Goal: Information Seeking & Learning: Learn about a topic

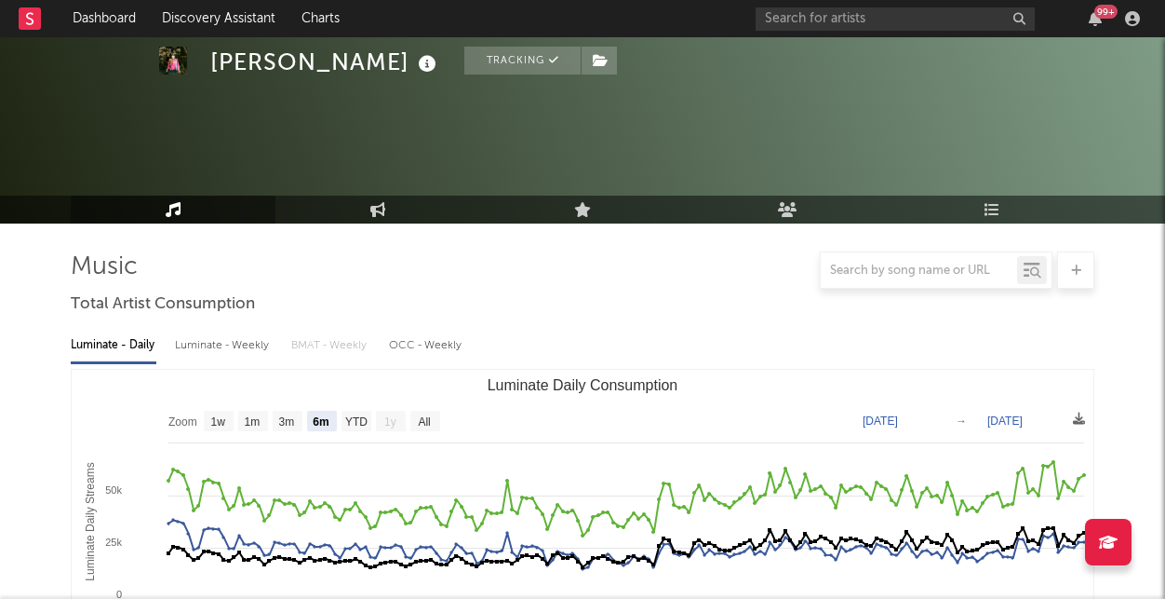
select select "6m"
select select "1w"
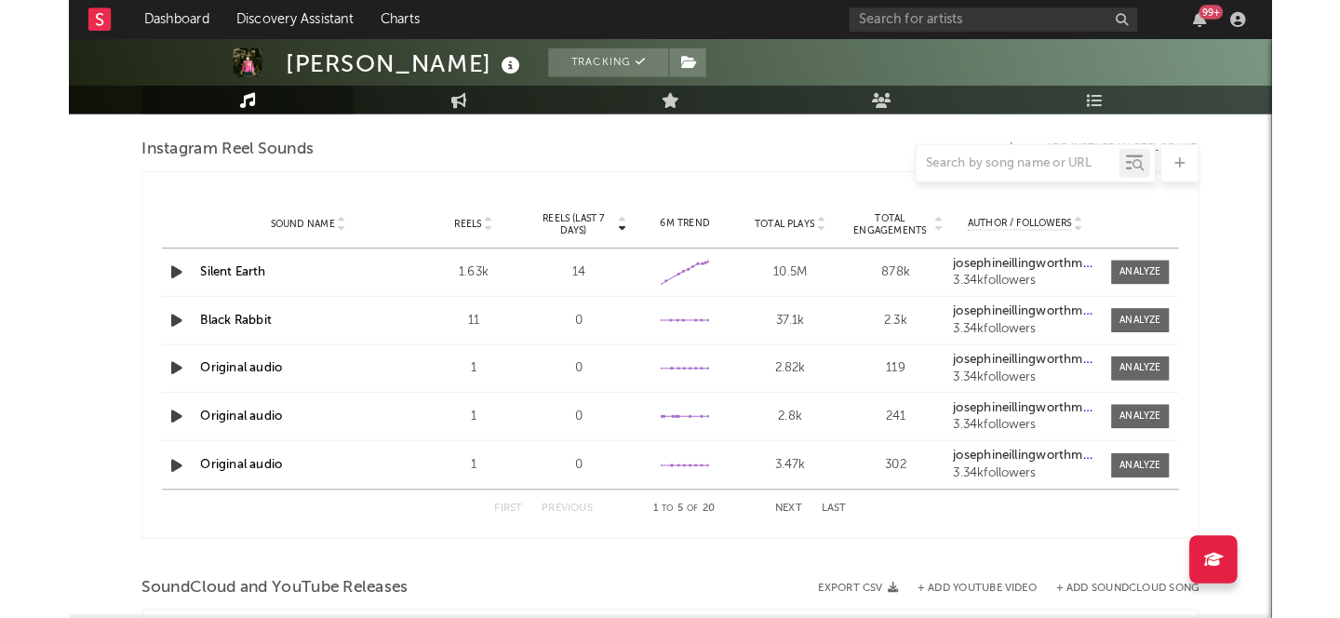
scroll to position [2211, 0]
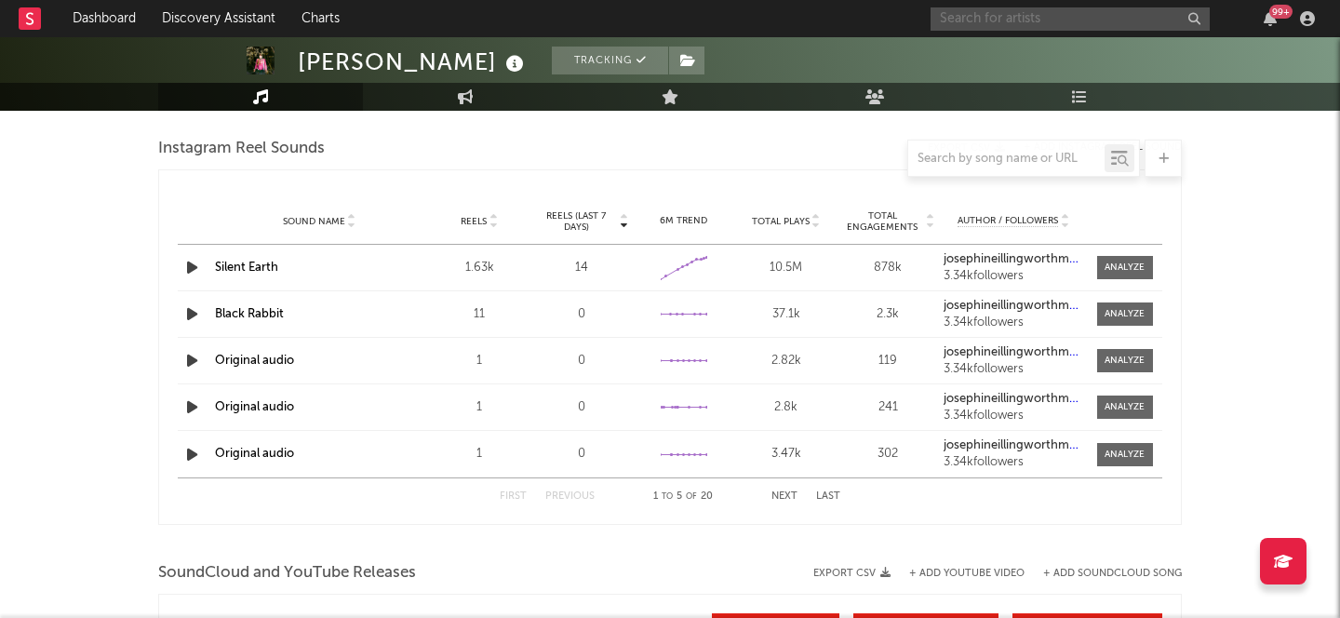
click at [1018, 16] on input "text" at bounding box center [1070, 18] width 279 height 23
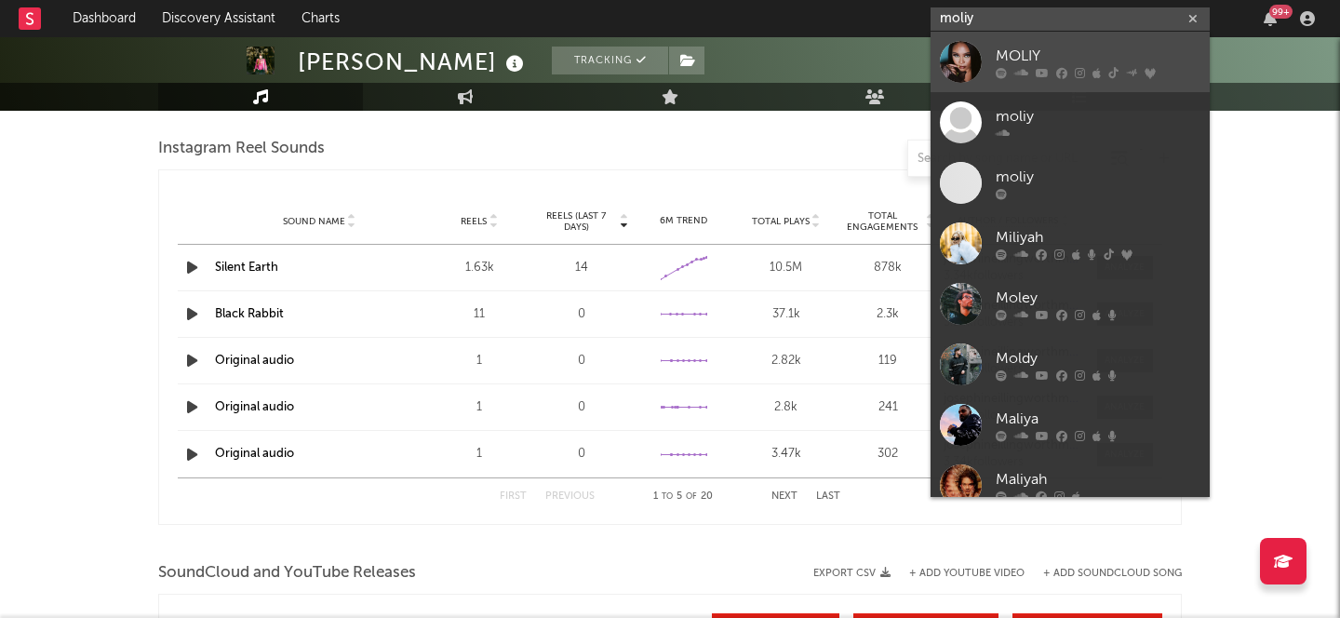
type input "moliy"
click at [1040, 44] on link "MOLIY" at bounding box center [1070, 62] width 279 height 61
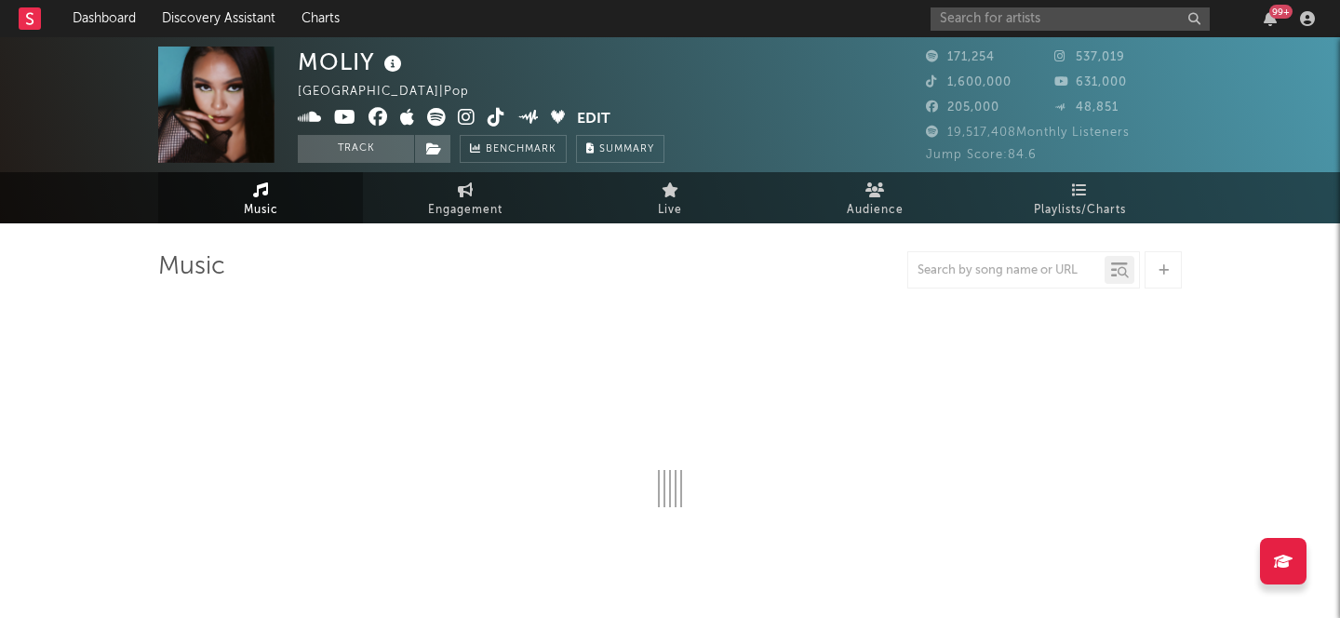
select select "6m"
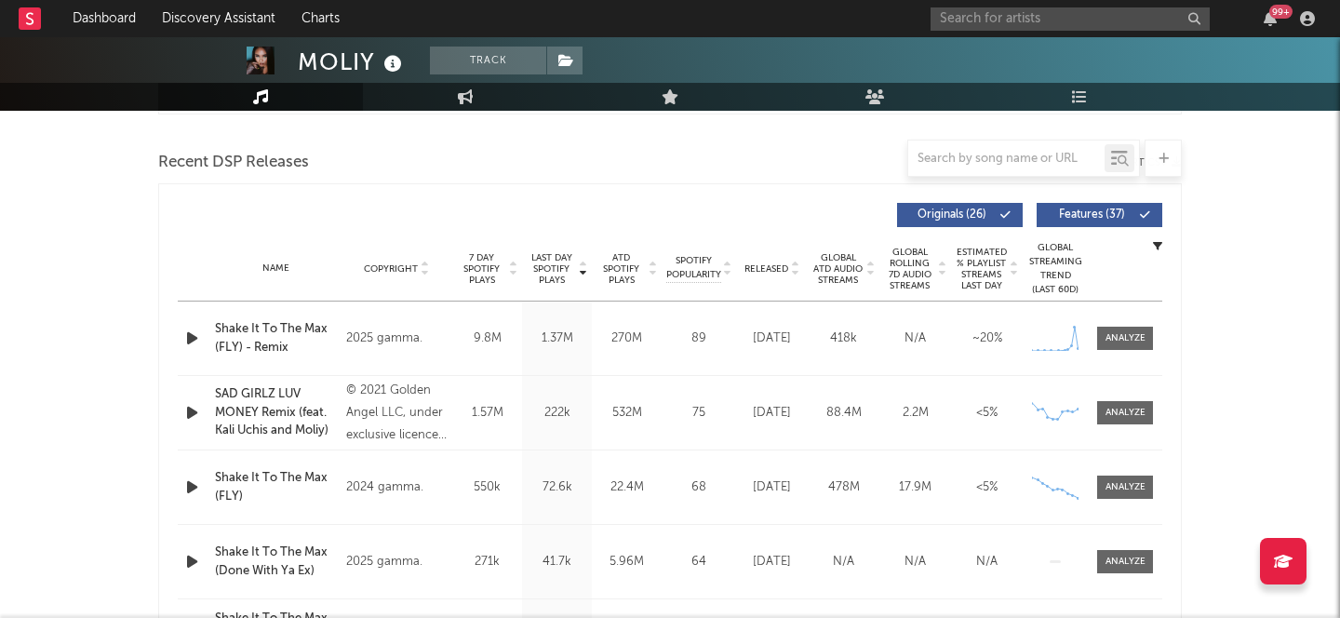
scroll to position [720, 0]
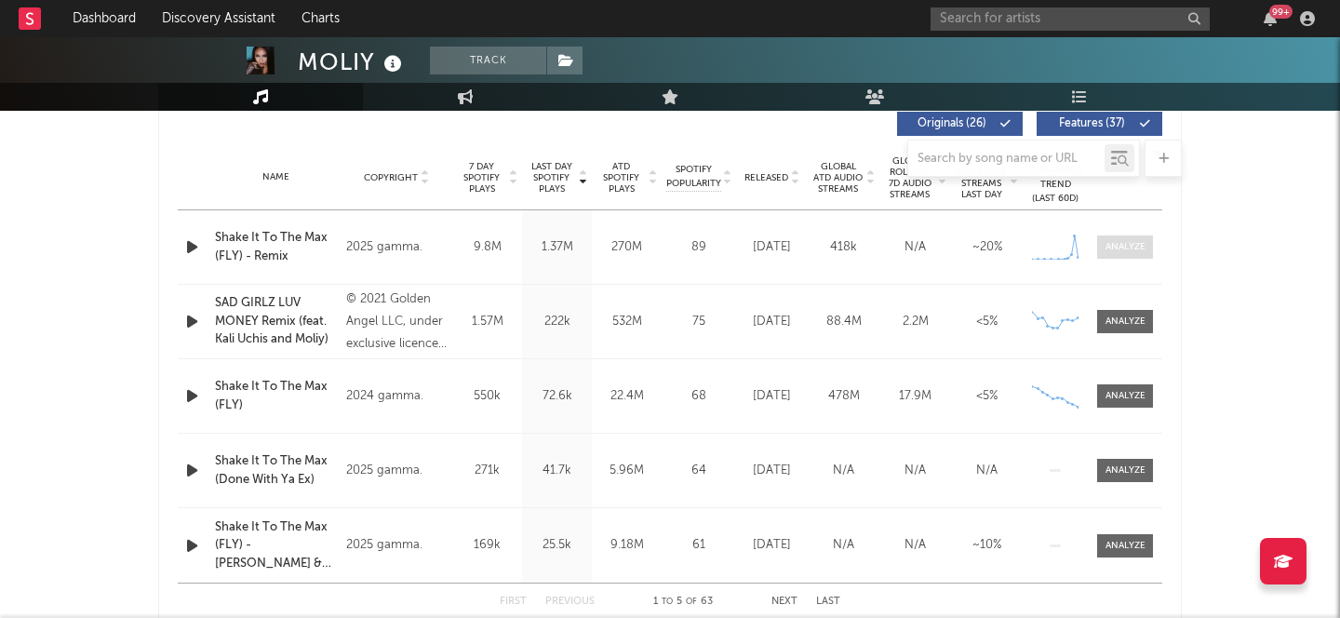
click at [1108, 237] on span at bounding box center [1126, 247] width 56 height 23
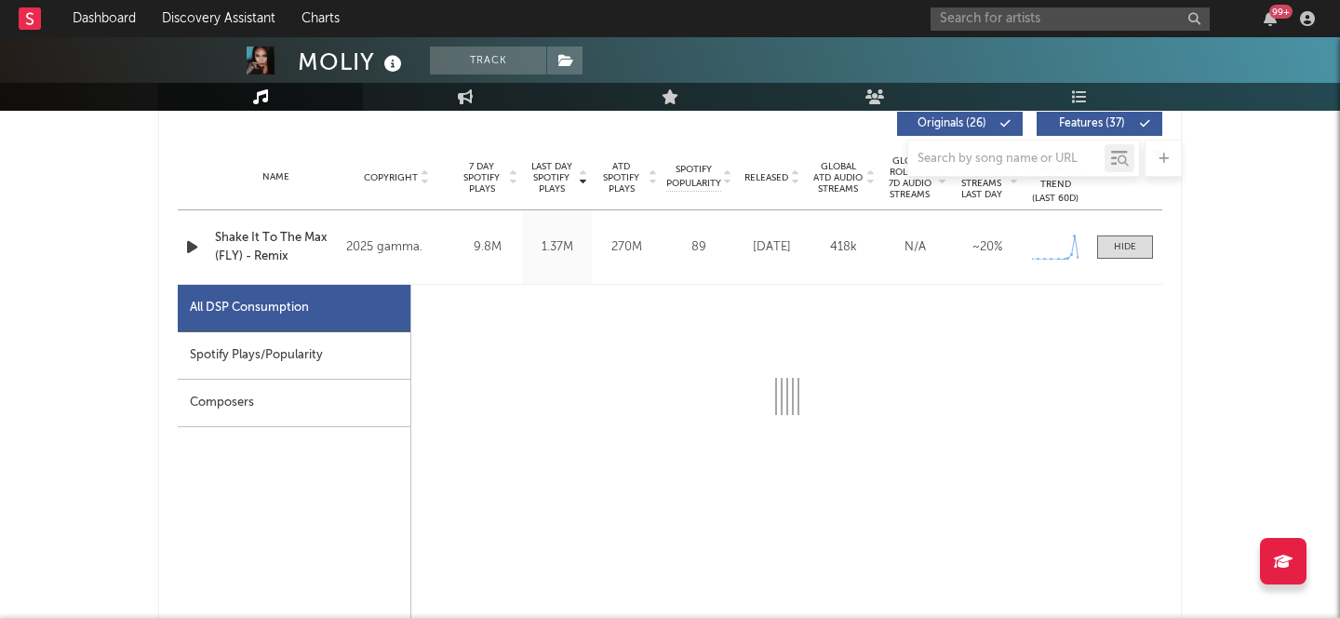
select select "1w"
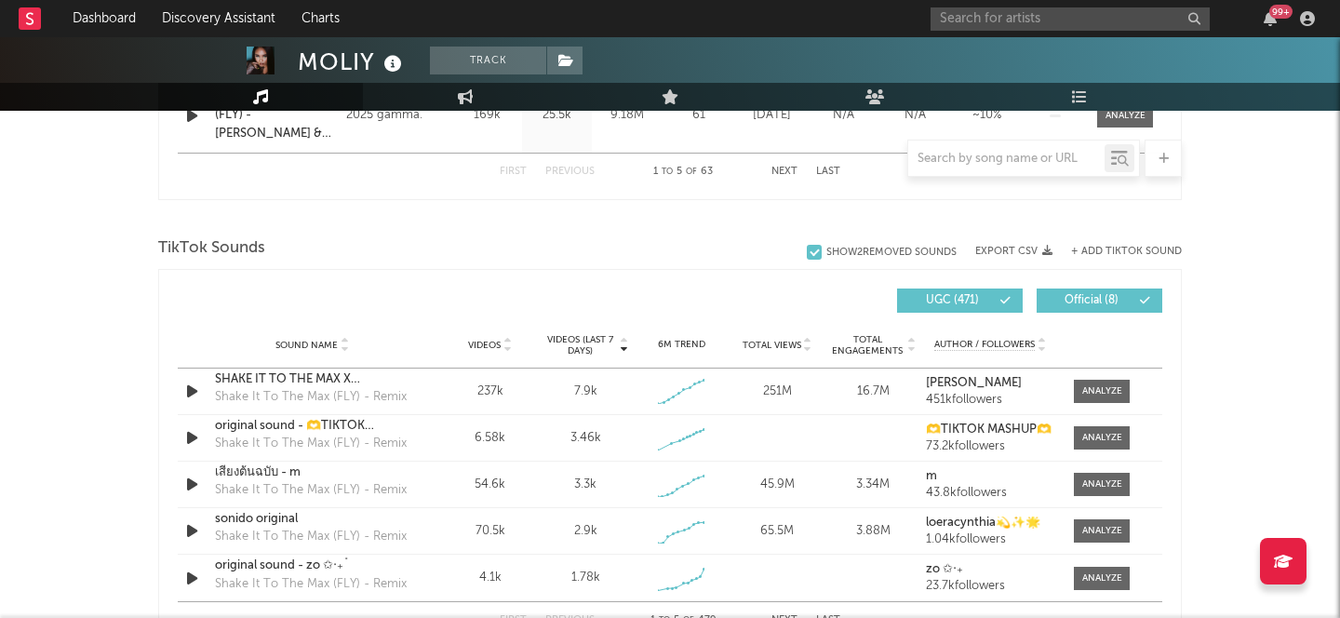
scroll to position [2039, 0]
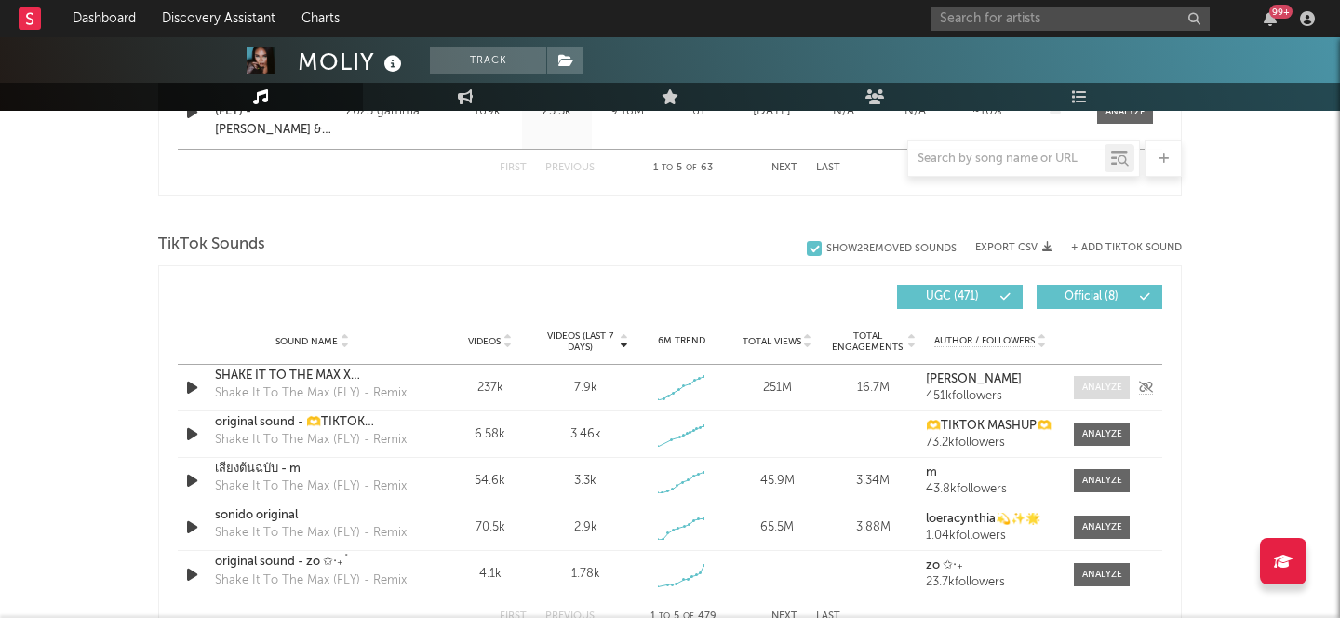
click at [1107, 393] on div at bounding box center [1103, 388] width 40 height 14
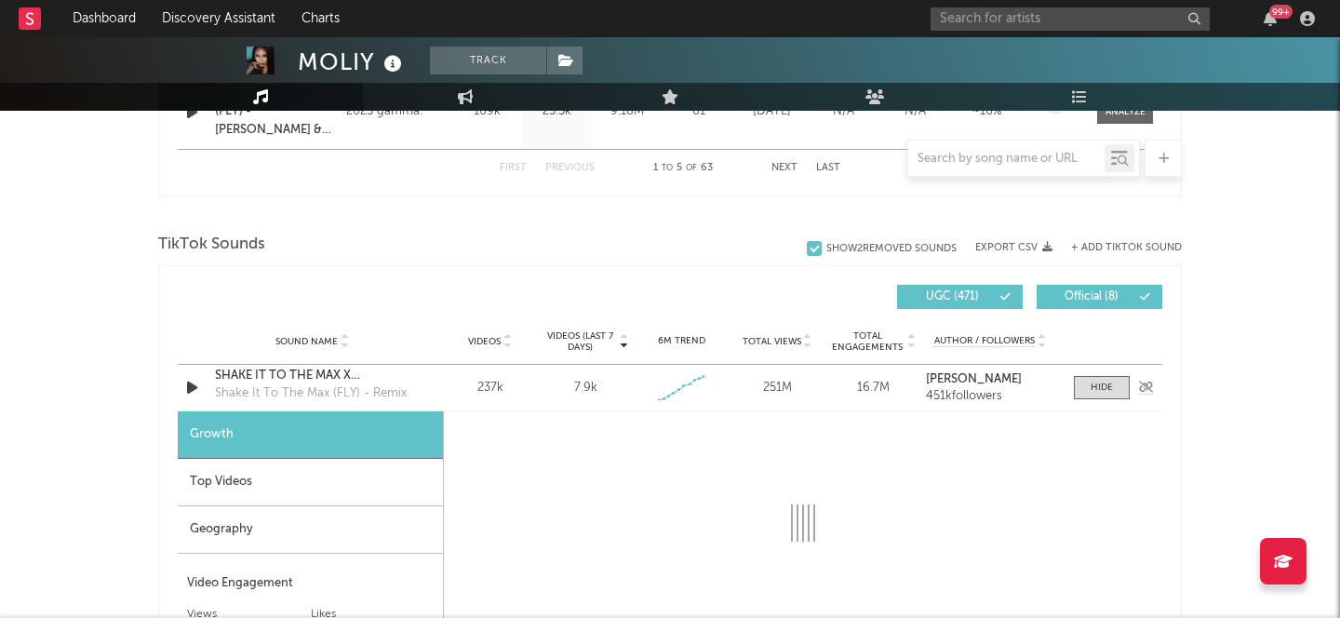
select select "1w"
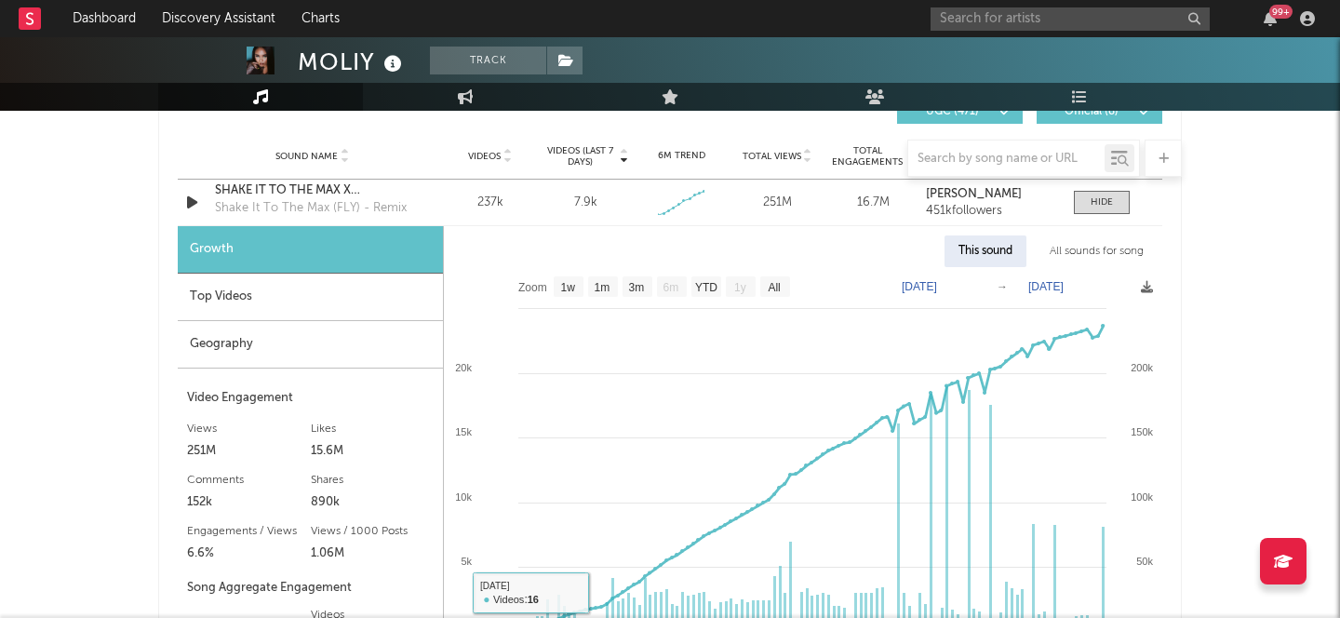
scroll to position [2228, 0]
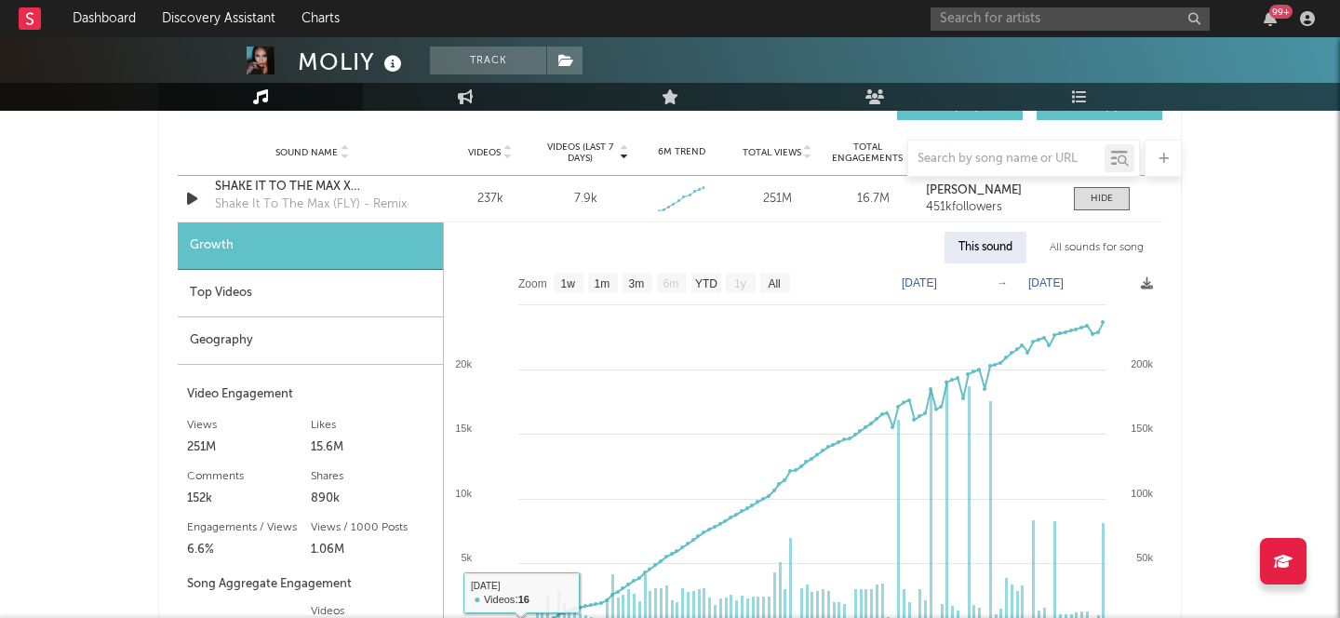
click at [308, 290] on div "Top Videos" at bounding box center [310, 293] width 265 height 47
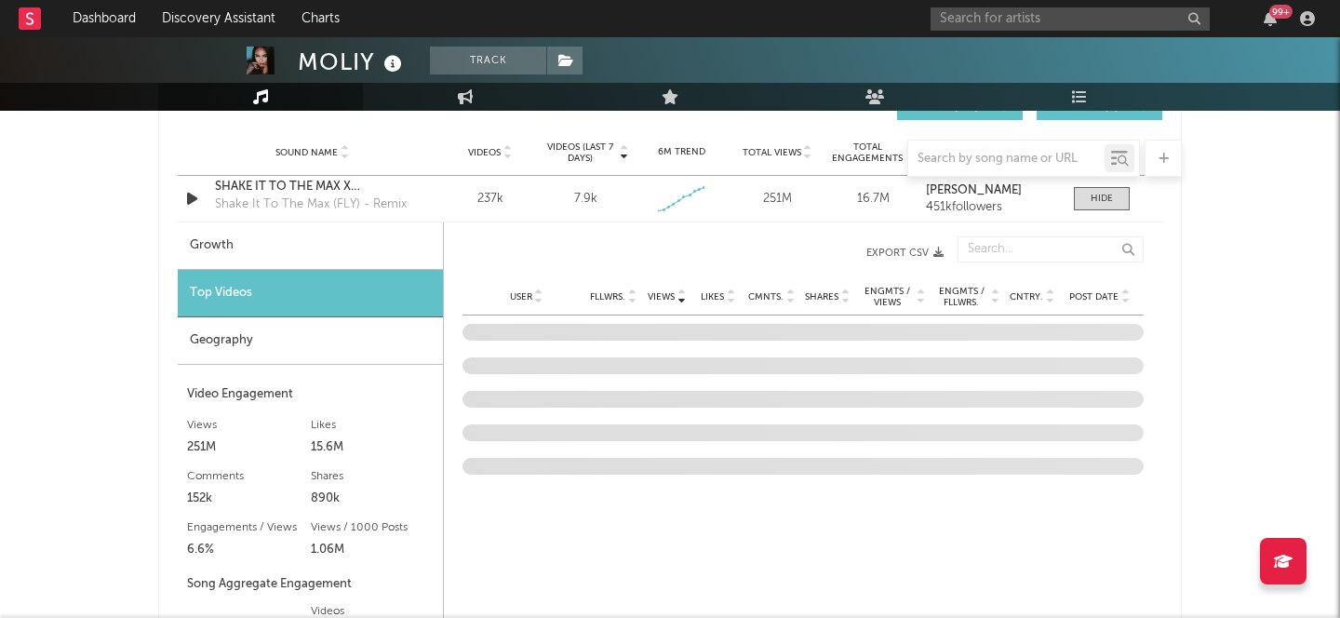
click at [1010, 295] on span "Cntry." at bounding box center [1027, 296] width 34 height 11
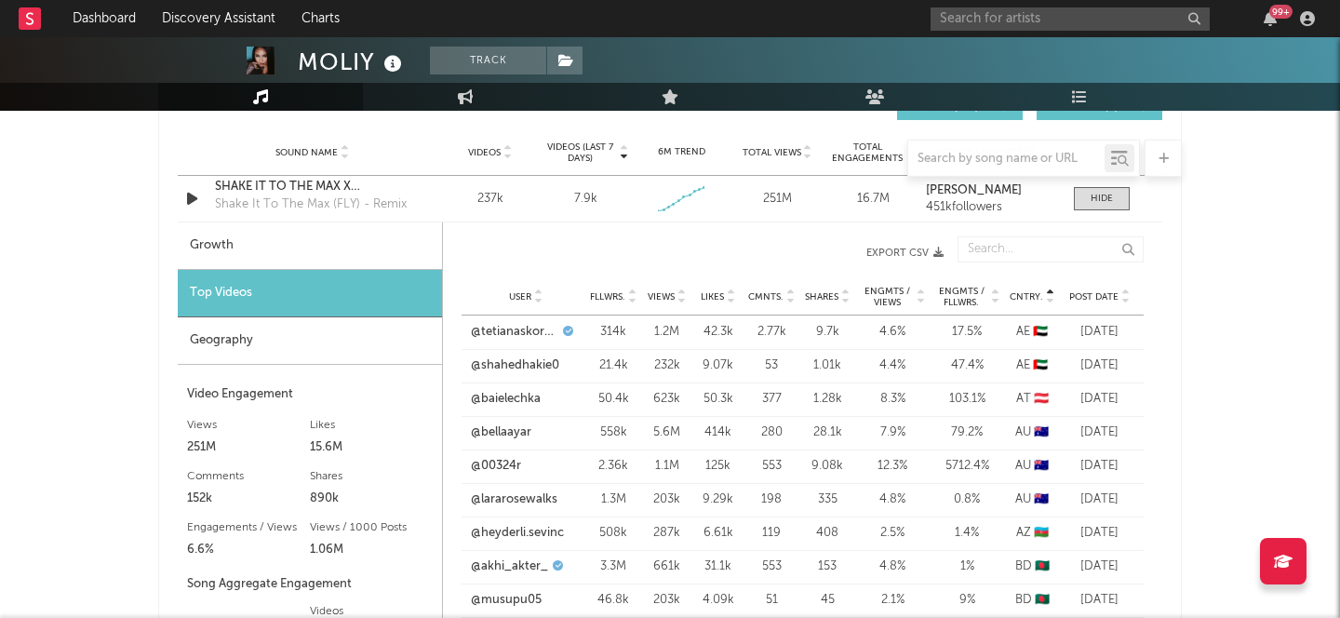
click at [1022, 298] on span "Cntry." at bounding box center [1027, 296] width 34 height 11
click at [1022, 297] on span "Cntry." at bounding box center [1027, 296] width 34 height 11
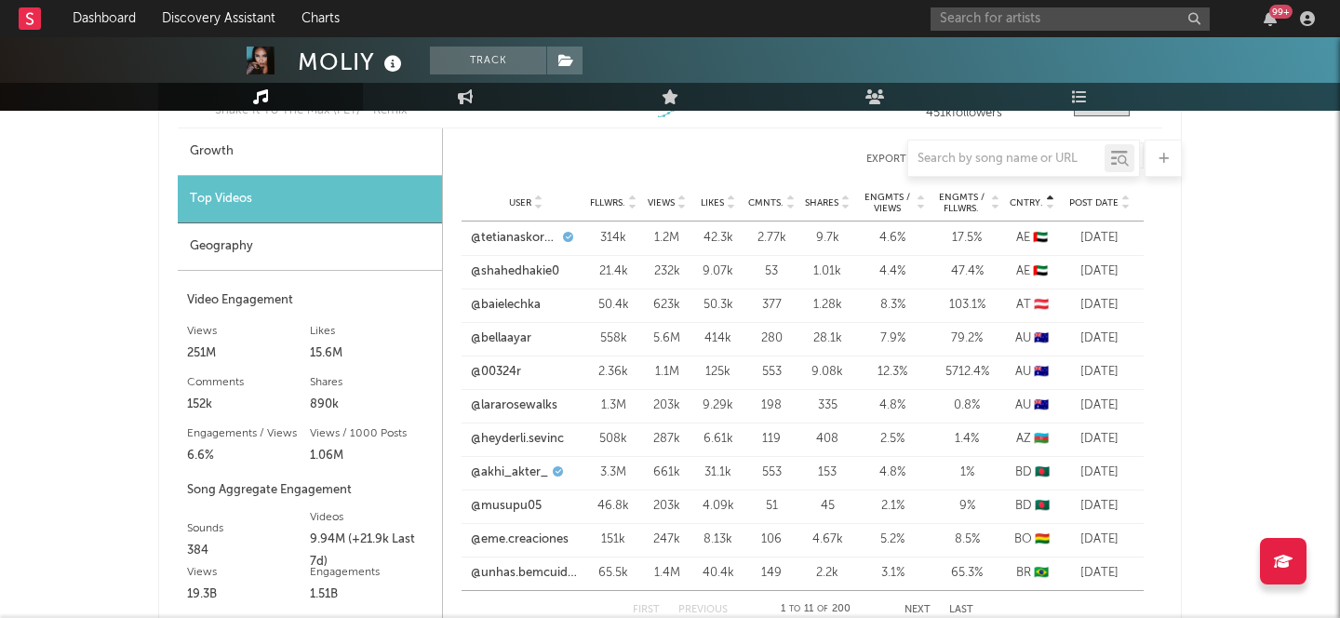
scroll to position [2364, 0]
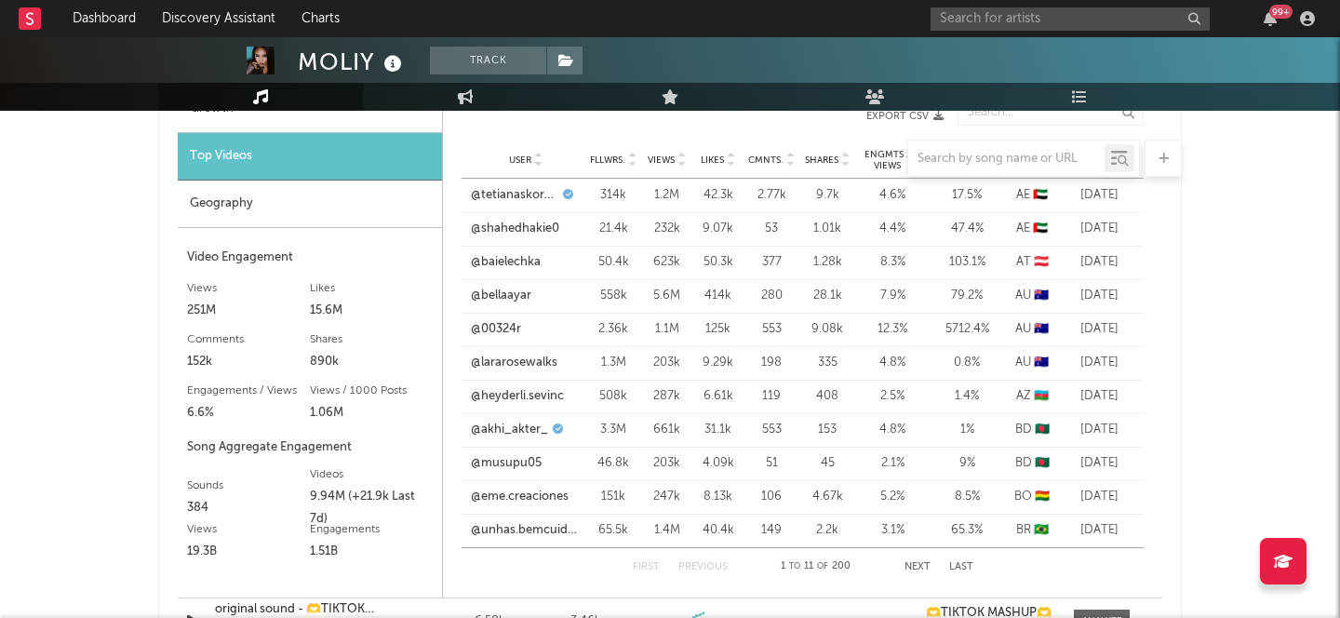
click at [911, 559] on div "First Previous 1 to 11 of 200 Next Last" at bounding box center [803, 566] width 341 height 37
click at [911, 565] on button "Next" at bounding box center [918, 567] width 26 height 10
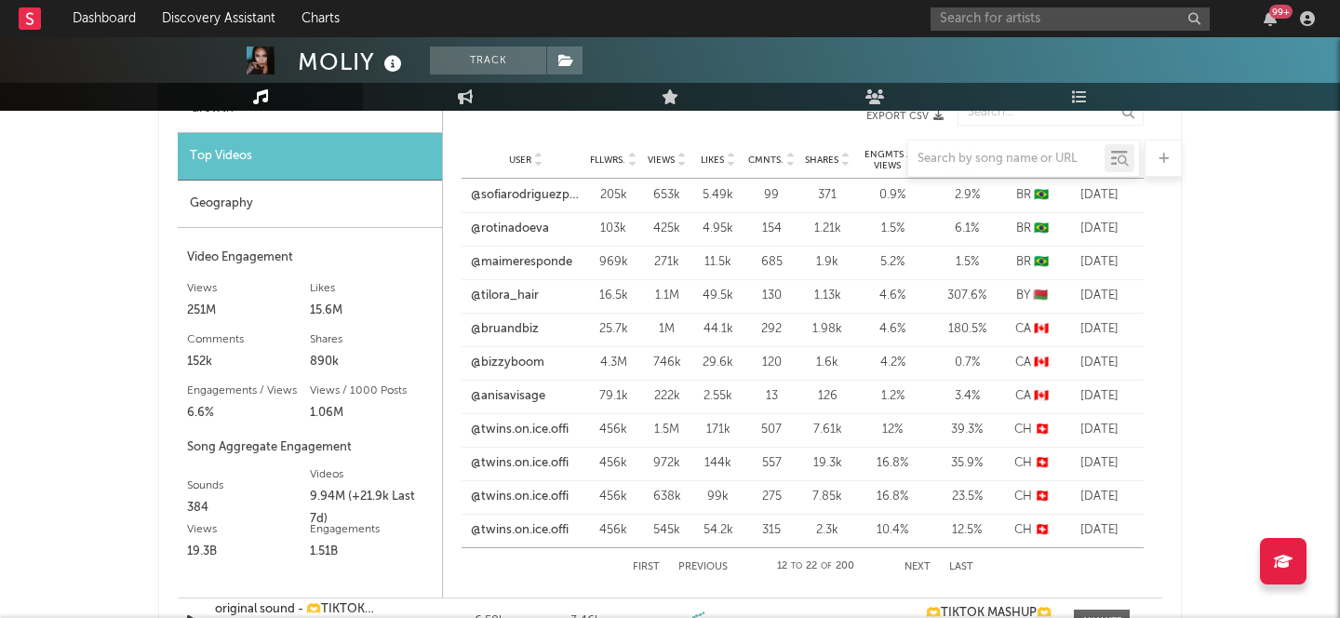
click at [911, 565] on button "Next" at bounding box center [918, 567] width 26 height 10
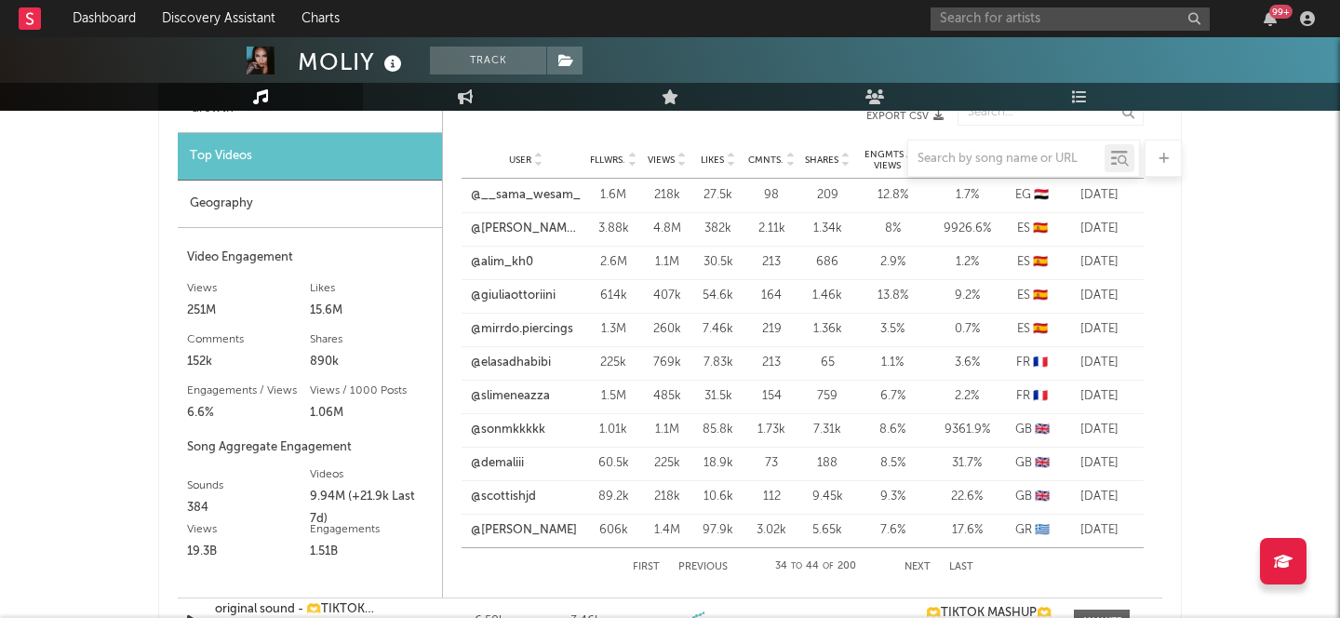
click at [911, 565] on button "Next" at bounding box center [918, 567] width 26 height 10
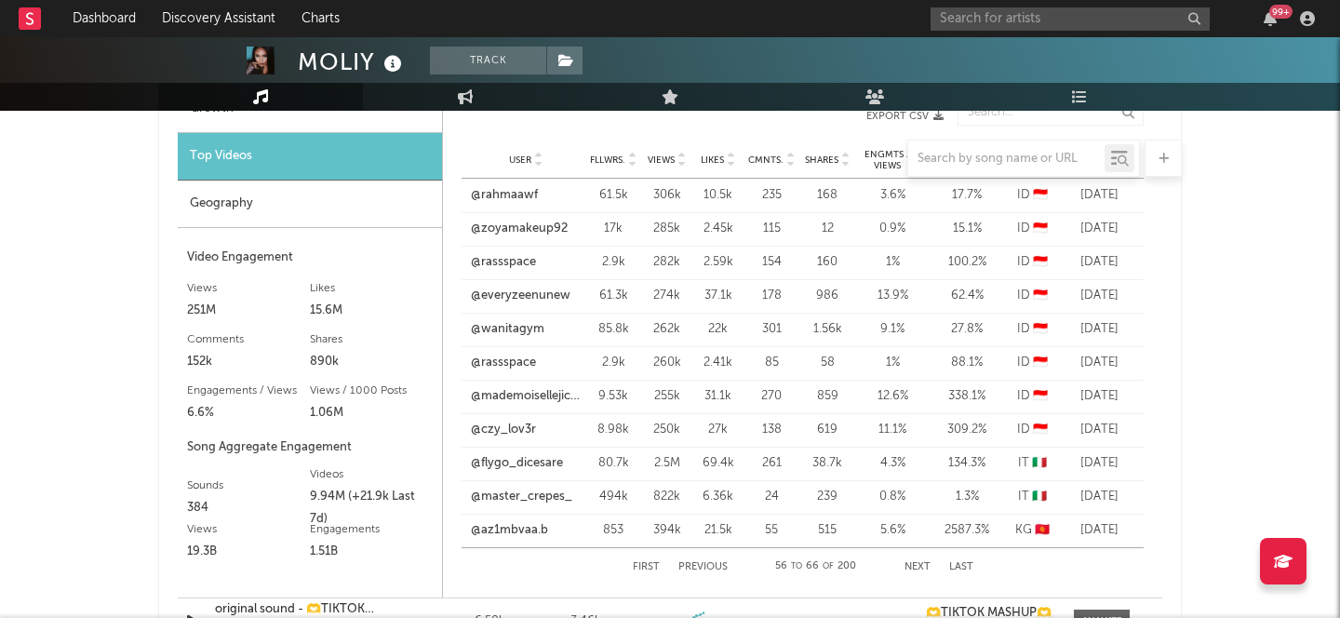
click at [911, 565] on button "Next" at bounding box center [918, 567] width 26 height 10
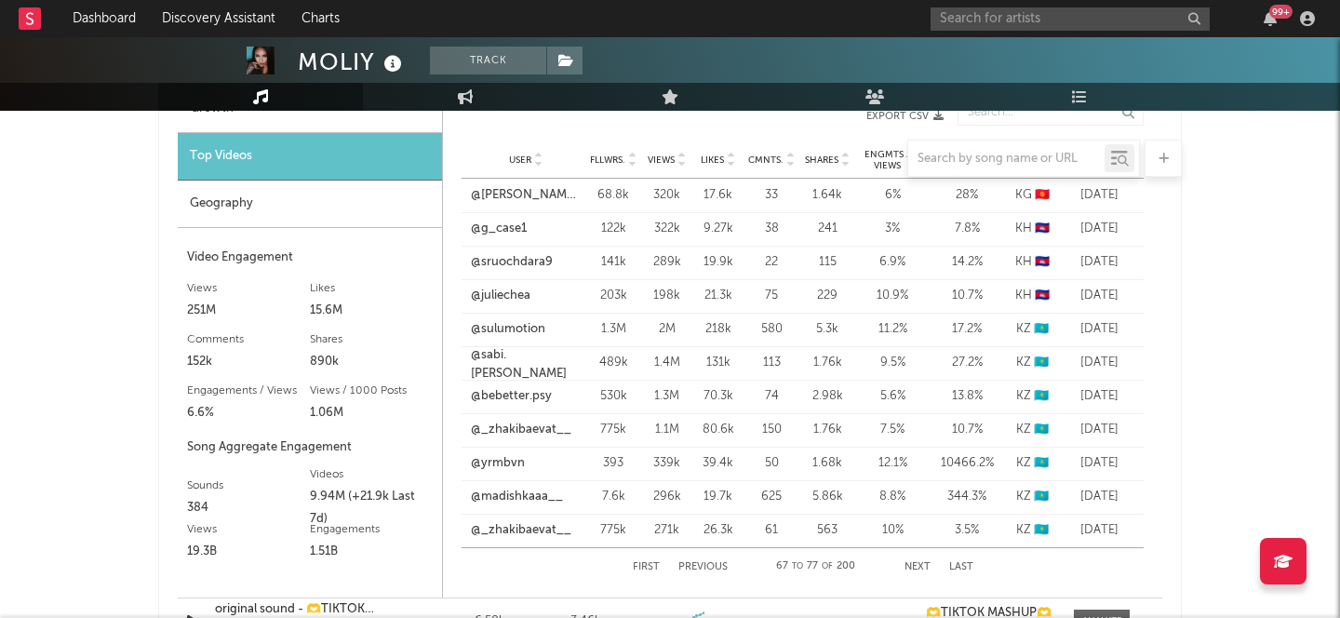
click at [911, 565] on button "Next" at bounding box center [918, 567] width 26 height 10
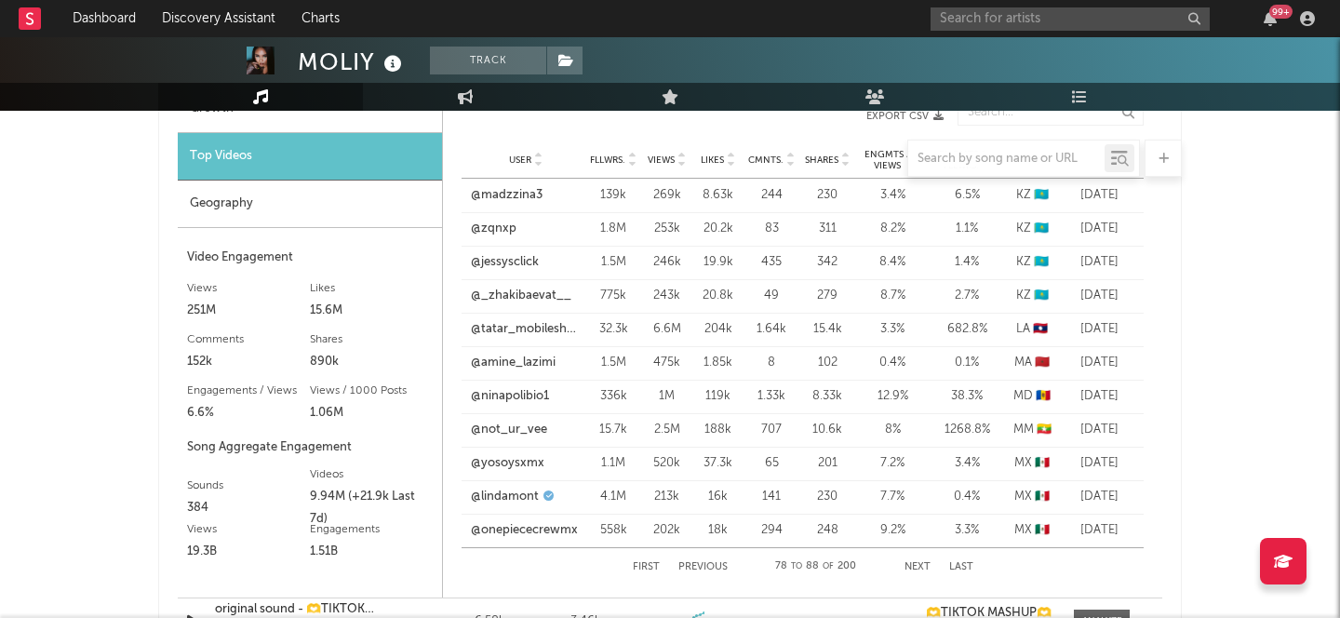
click at [911, 565] on button "Next" at bounding box center [918, 567] width 26 height 10
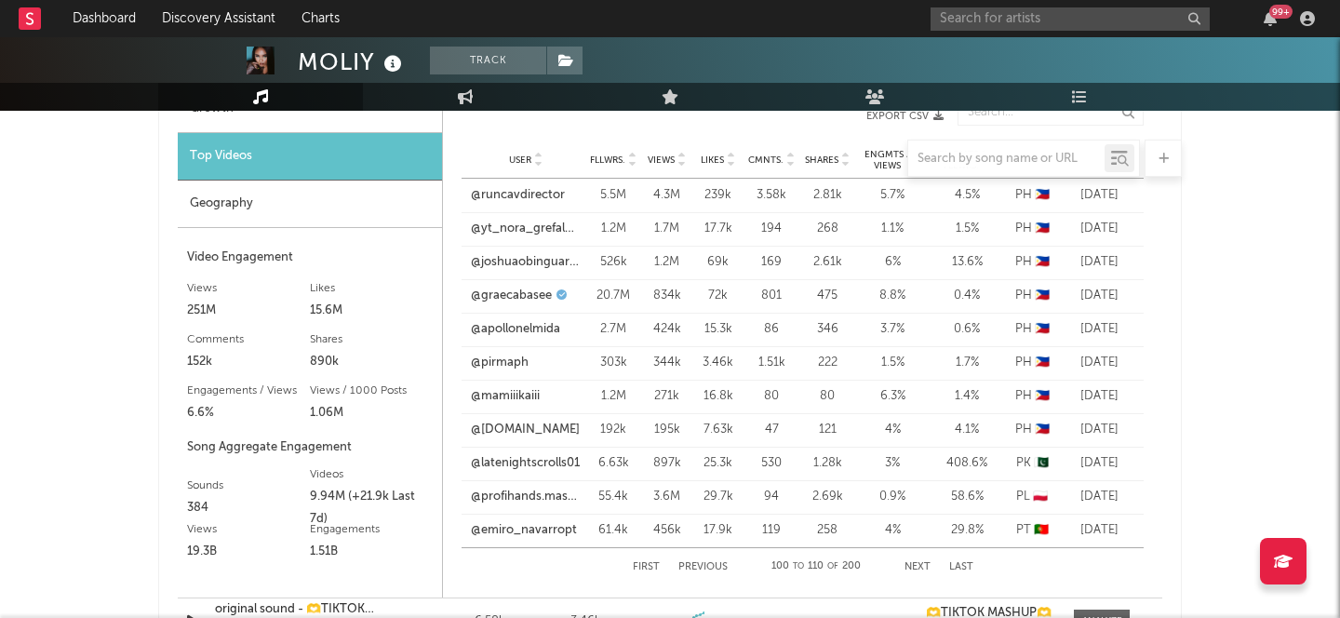
click at [911, 565] on button "Next" at bounding box center [918, 567] width 26 height 10
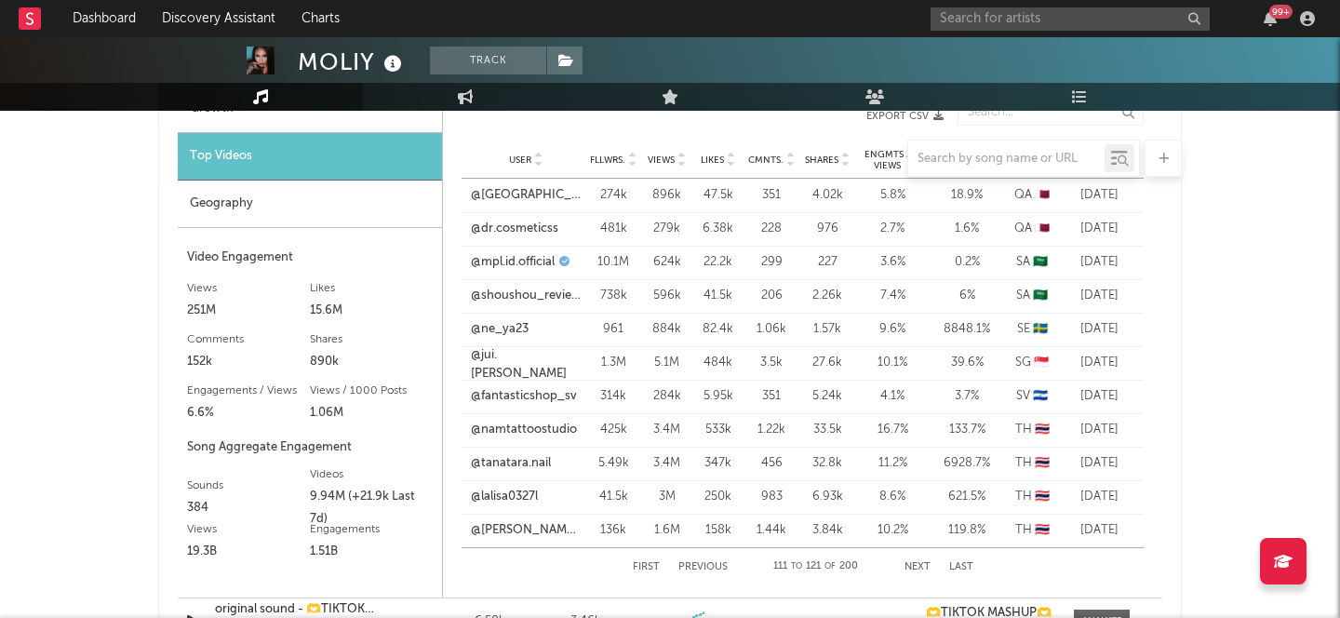
click at [911, 565] on button "Next" at bounding box center [918, 567] width 26 height 10
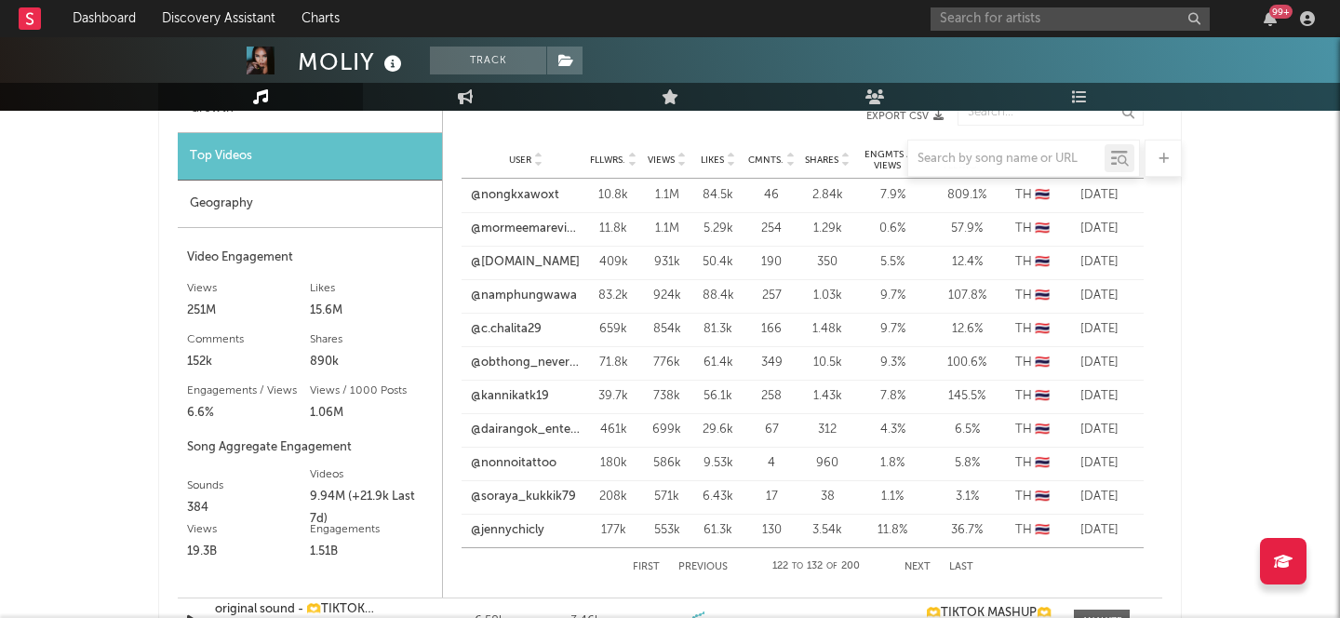
click at [911, 565] on button "Next" at bounding box center [918, 567] width 26 height 10
click at [699, 562] on button "Previous" at bounding box center [703, 567] width 49 height 10
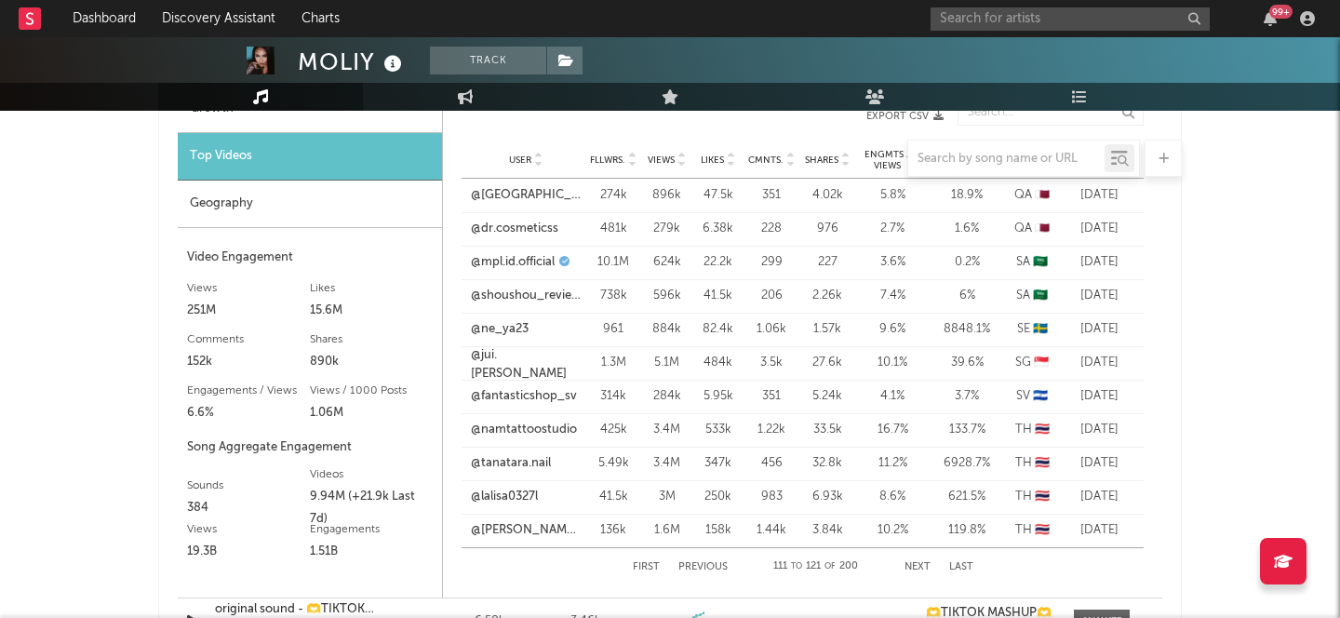
click at [699, 562] on button "Previous" at bounding box center [703, 567] width 49 height 10
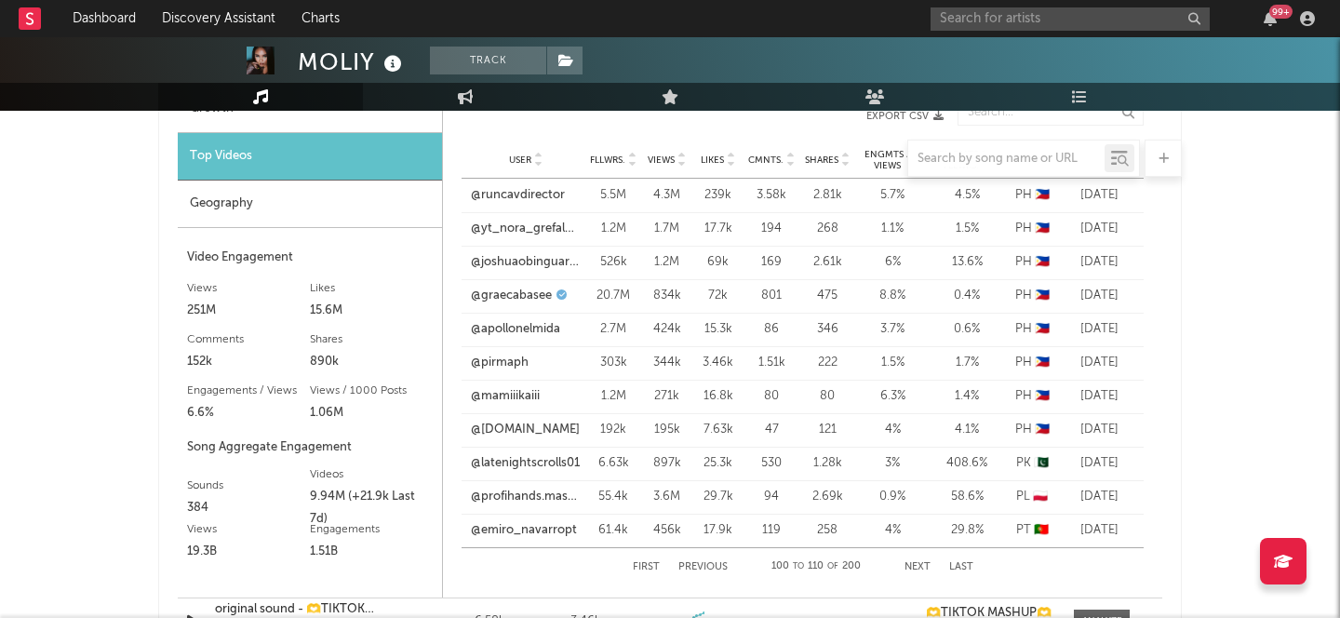
click at [699, 562] on button "Previous" at bounding box center [703, 567] width 49 height 10
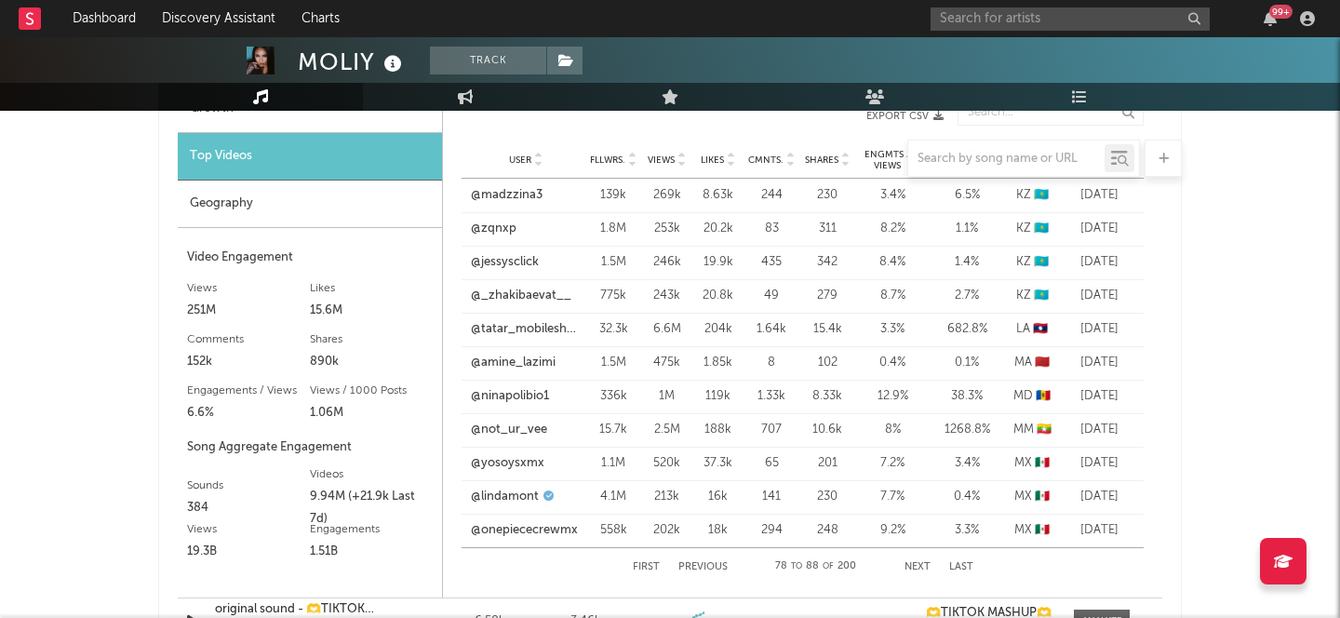
click at [699, 562] on button "Previous" at bounding box center [703, 567] width 49 height 10
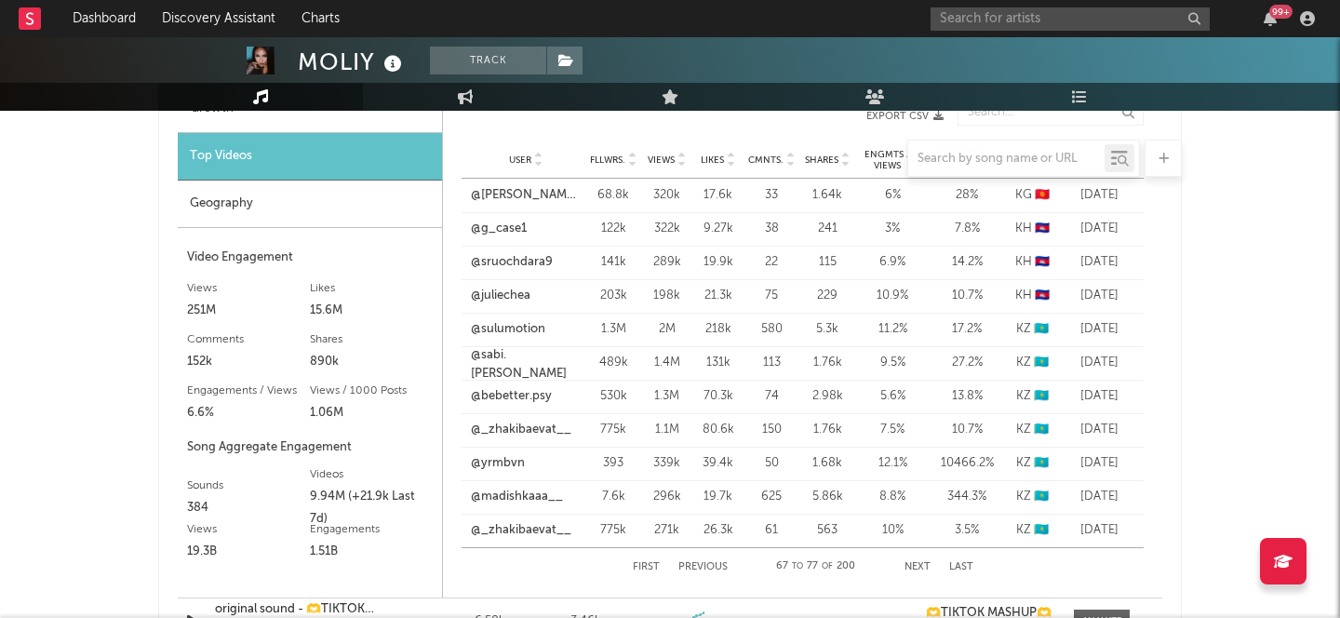
click at [699, 562] on button "Previous" at bounding box center [703, 567] width 49 height 10
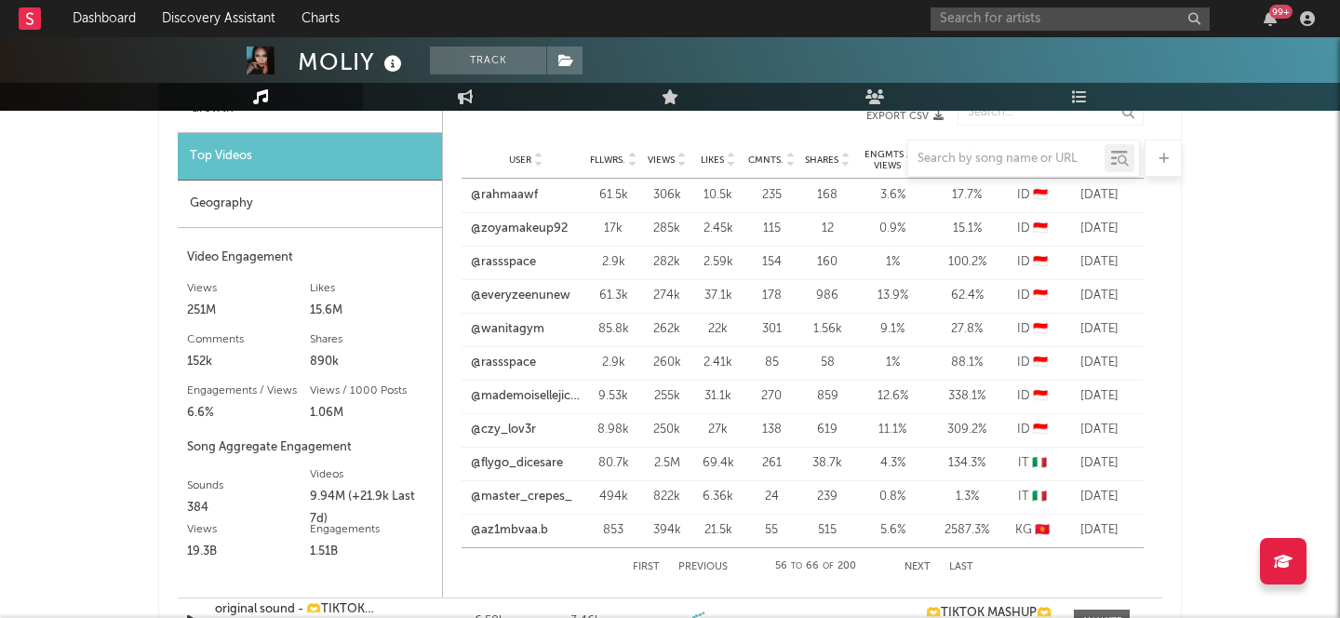
click at [699, 562] on button "Previous" at bounding box center [703, 567] width 49 height 10
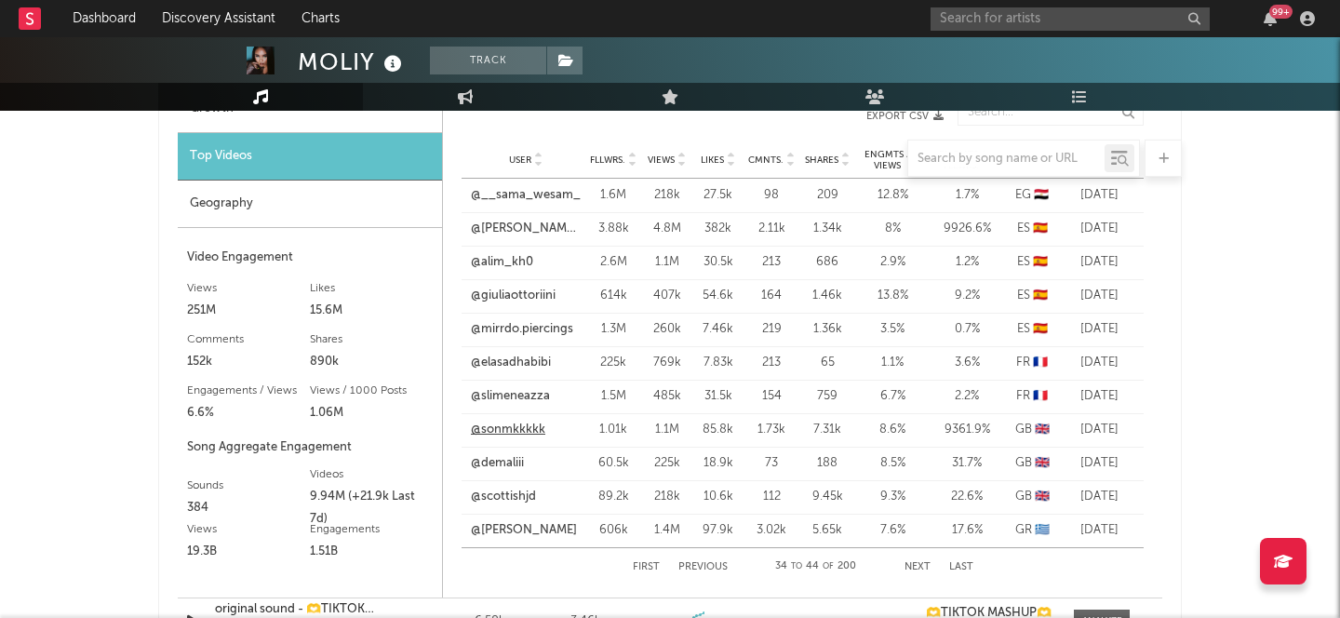
click at [536, 428] on link "@sonmkkkkk" at bounding box center [508, 430] width 74 height 19
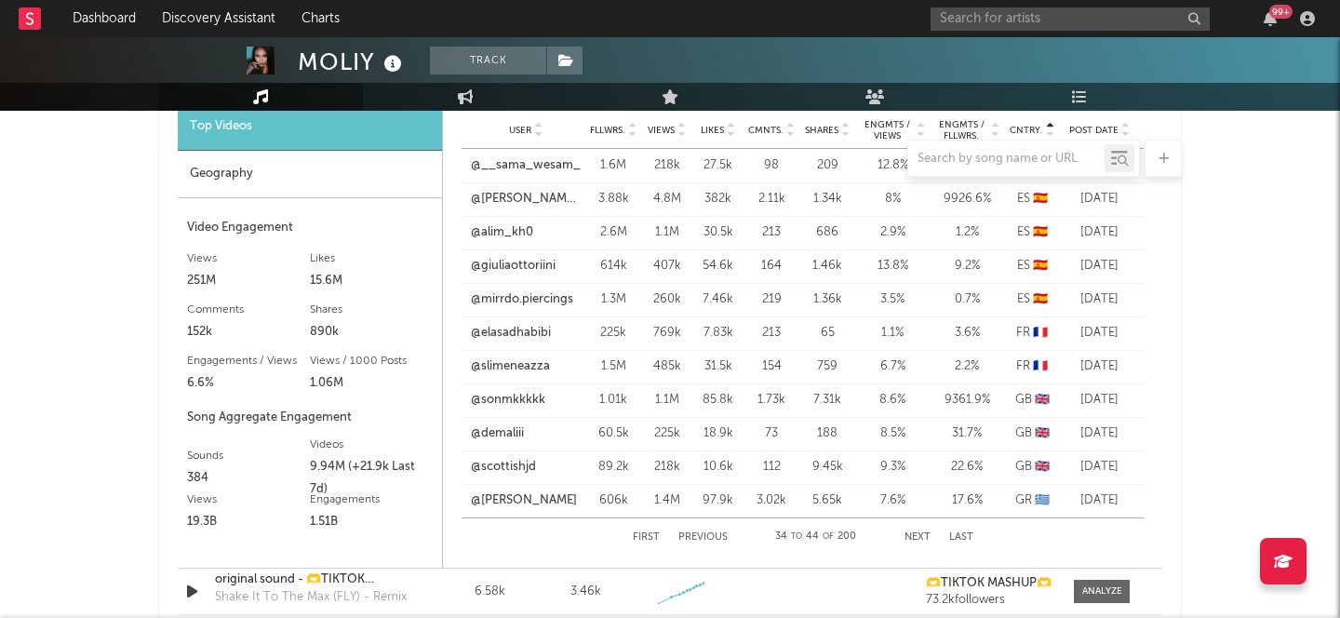
scroll to position [2396, 0]
click at [503, 435] on link "@demaliii" at bounding box center [497, 432] width 53 height 19
click at [517, 462] on link "@scottishjd" at bounding box center [503, 465] width 65 height 19
